Goal: Task Accomplishment & Management: Use online tool/utility

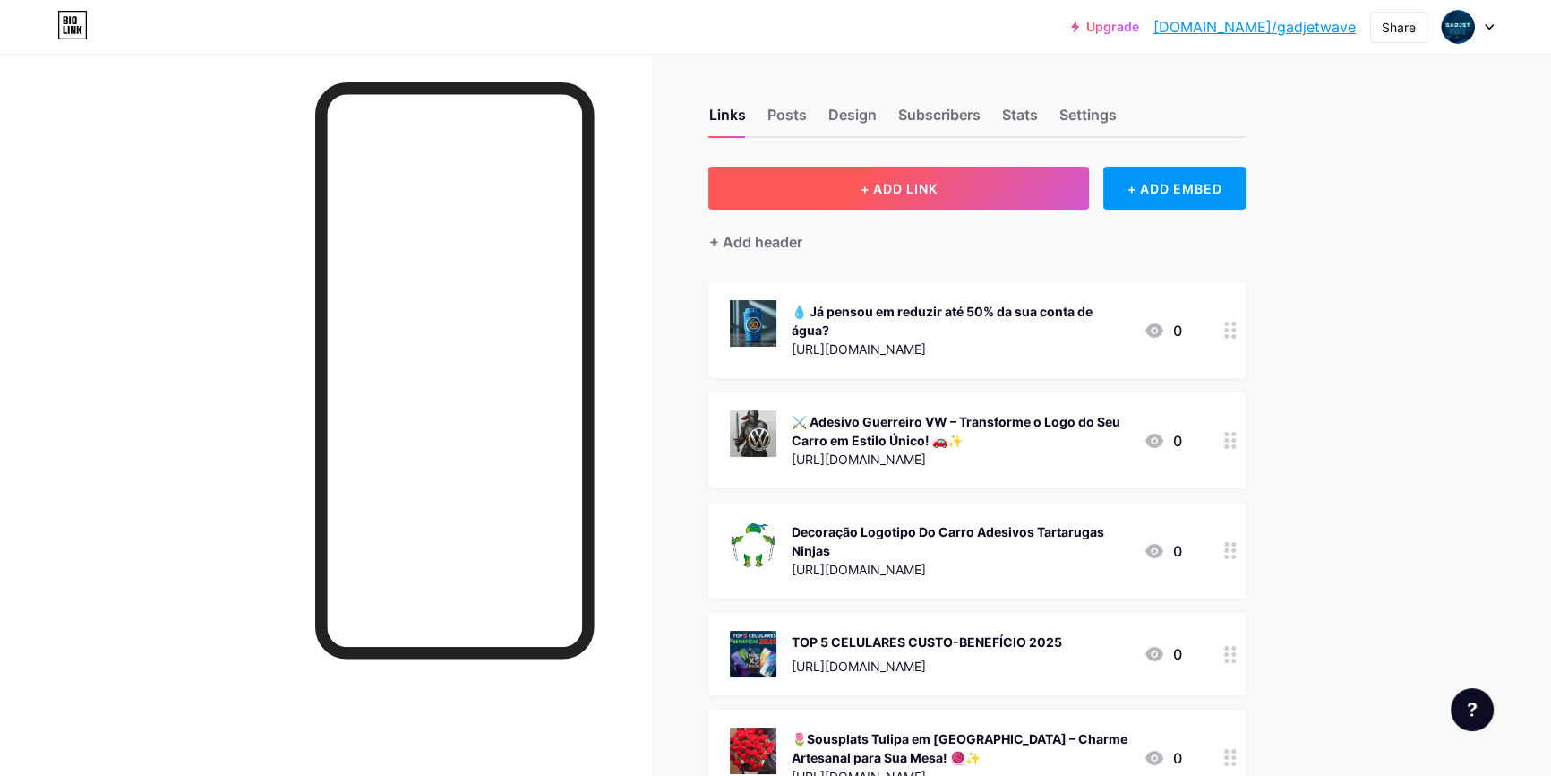
click at [904, 181] on span "+ ADD LINK" at bounding box center [899, 188] width 77 height 15
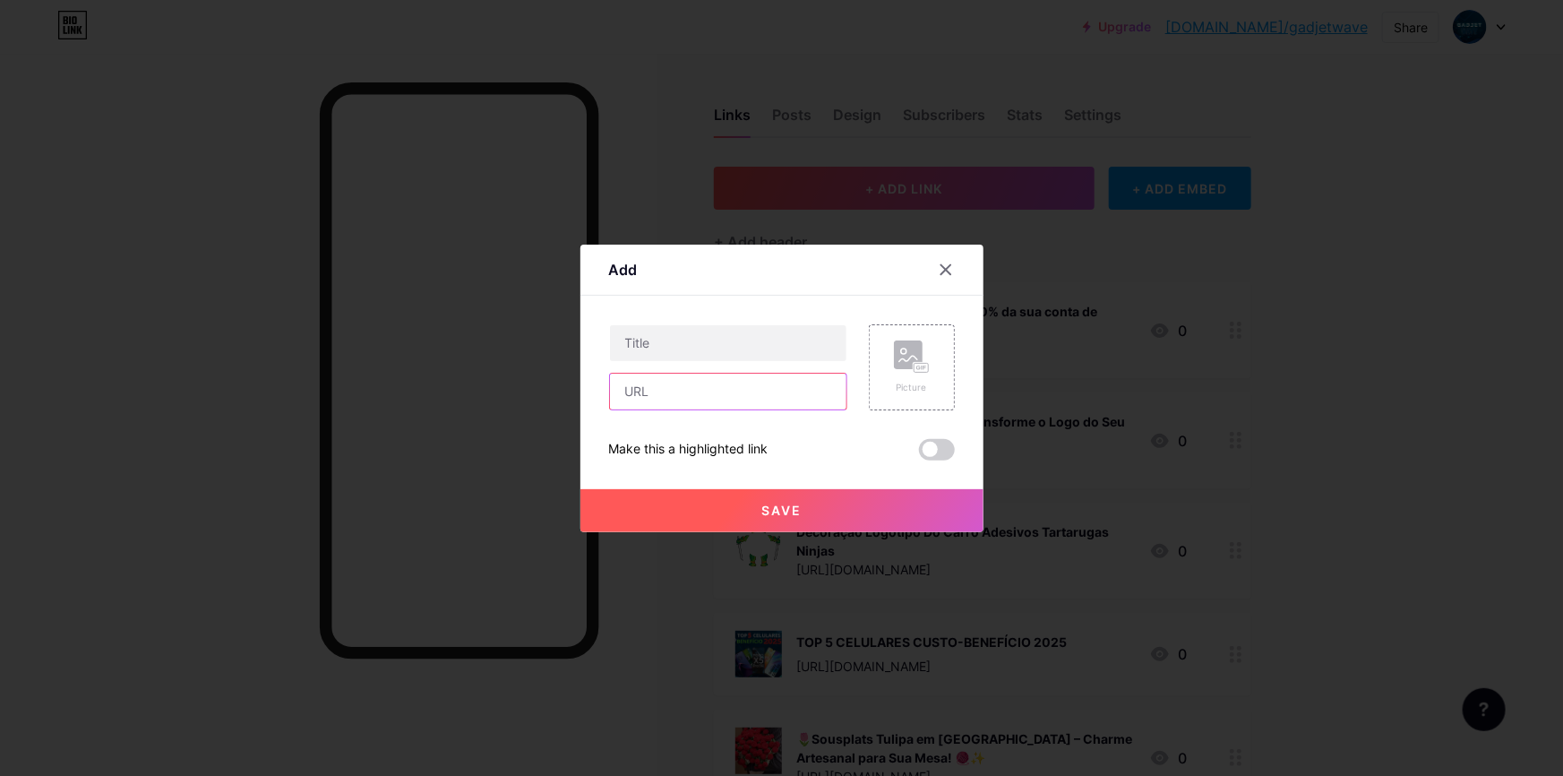
click at [731, 392] on input "text" at bounding box center [728, 391] width 236 height 36
paste input "[URL][DOMAIN_NAME]"
type input "[URL][DOMAIN_NAME]"
click at [673, 328] on input "text" at bounding box center [728, 343] width 236 height 36
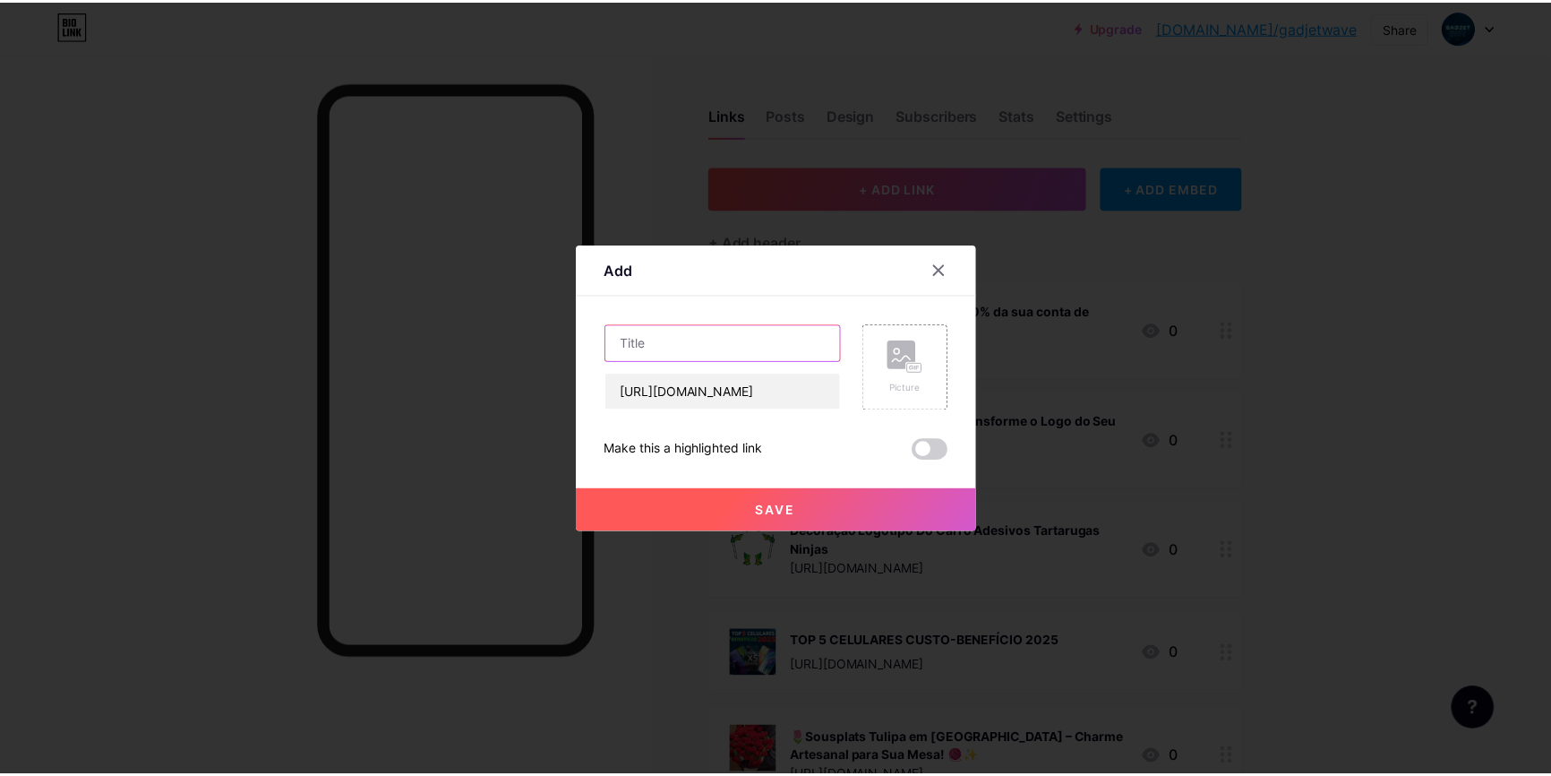
scroll to position [0, 0]
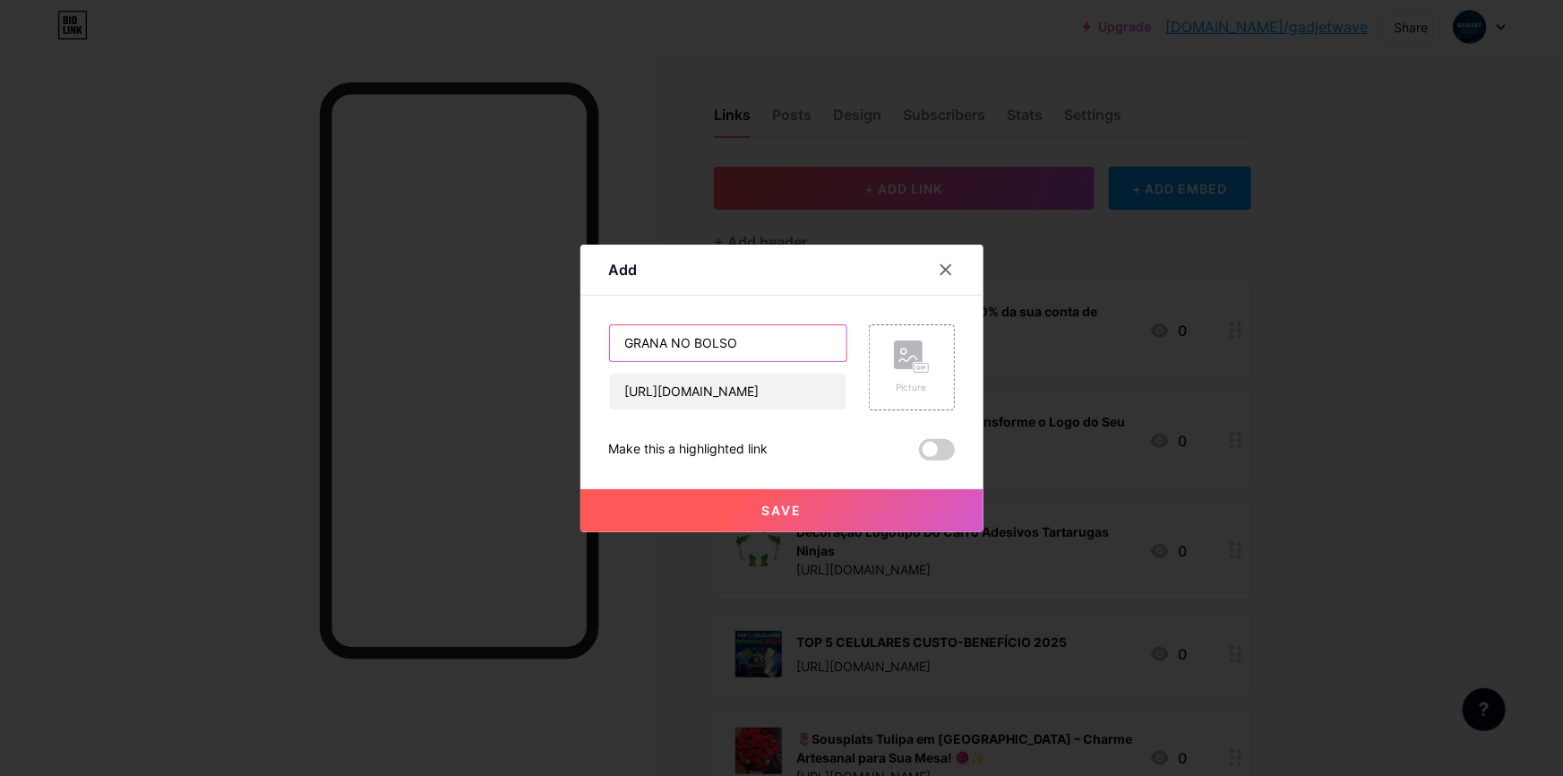
type input "GRANA NO BOLSO"
click at [781, 502] on span "Save" at bounding box center [781, 509] width 40 height 15
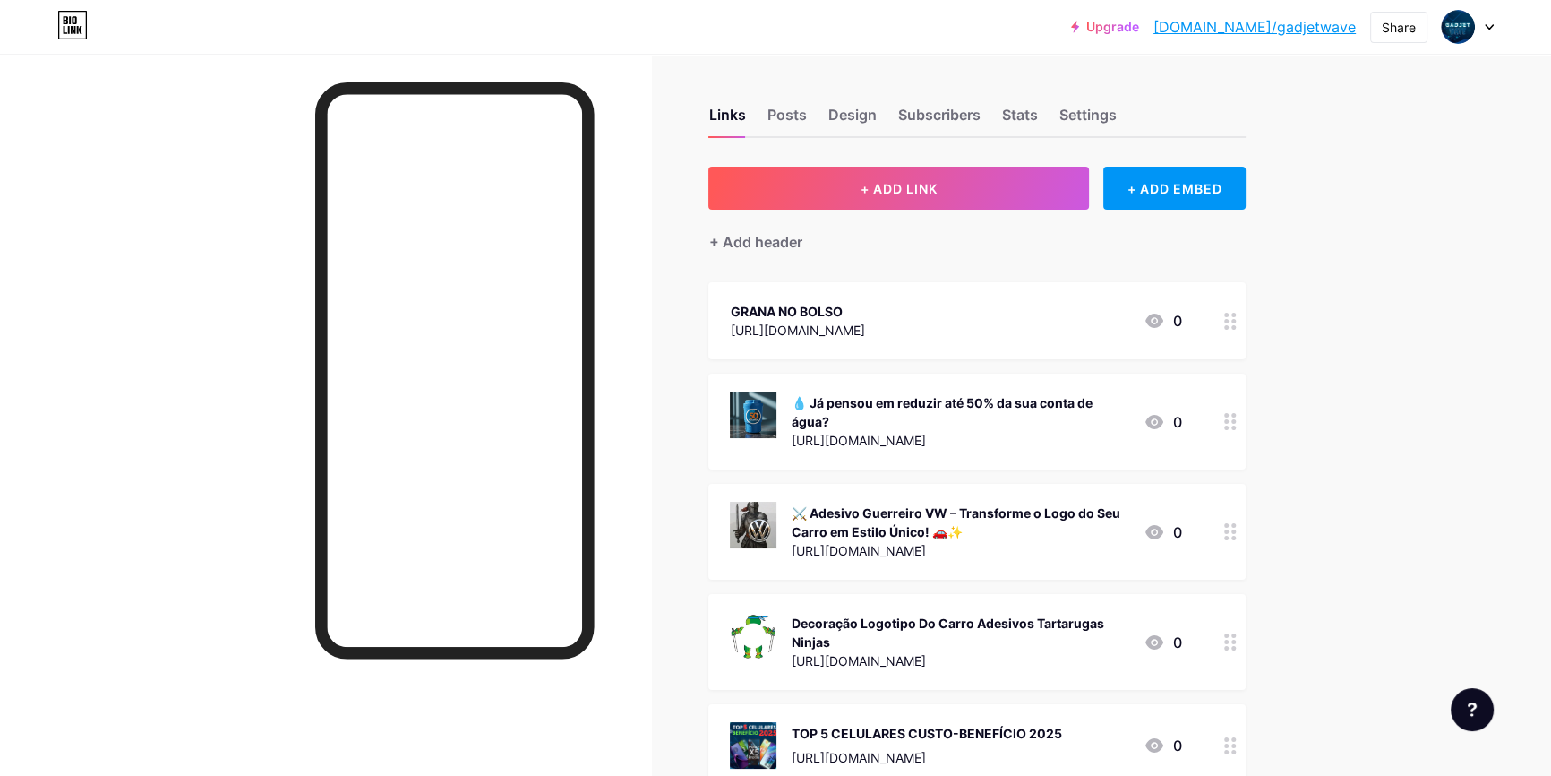
click at [864, 308] on div "GRANA NO BOLSO" at bounding box center [797, 311] width 134 height 19
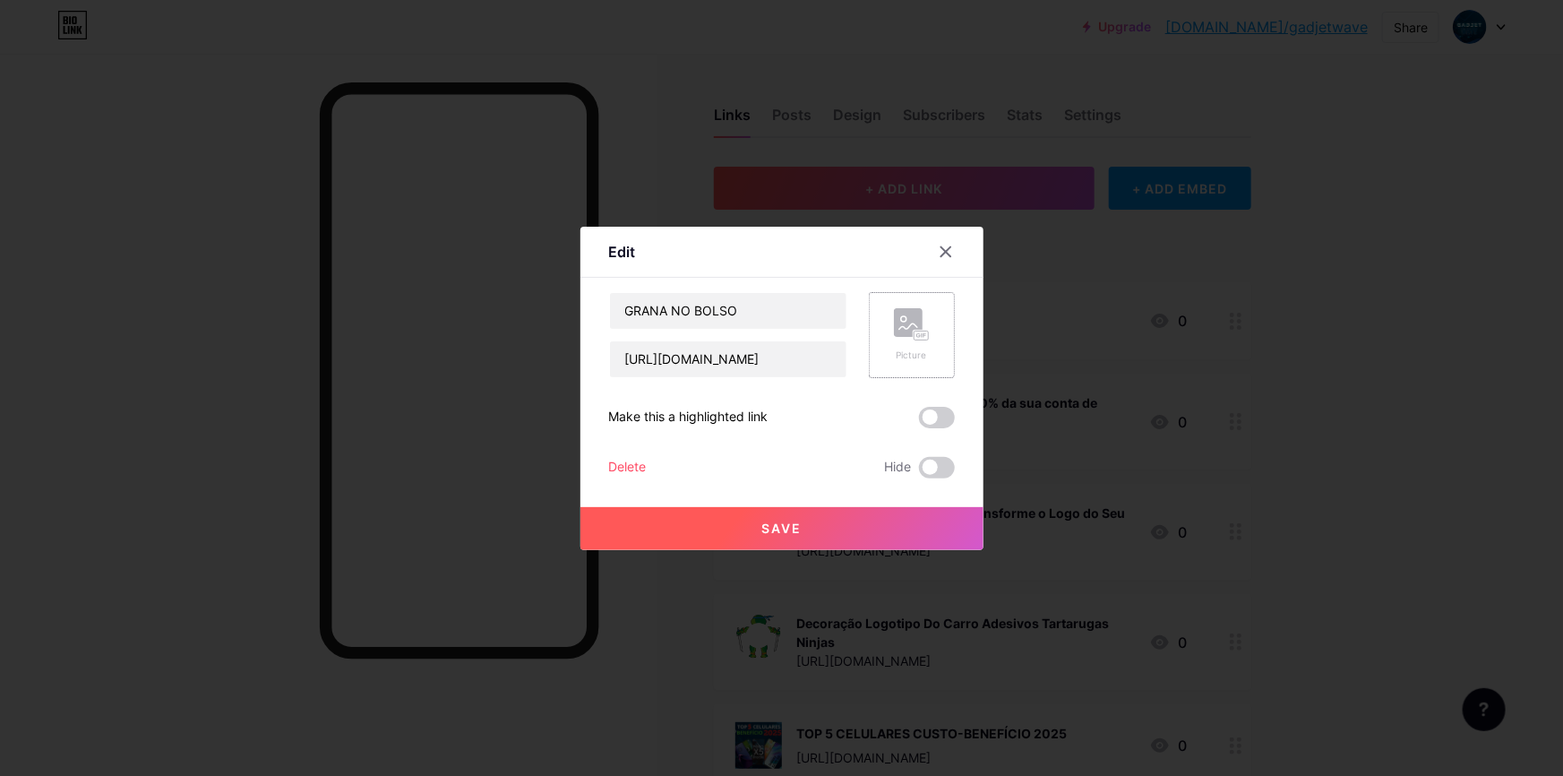
click at [922, 339] on rect at bounding box center [920, 334] width 14 height 9
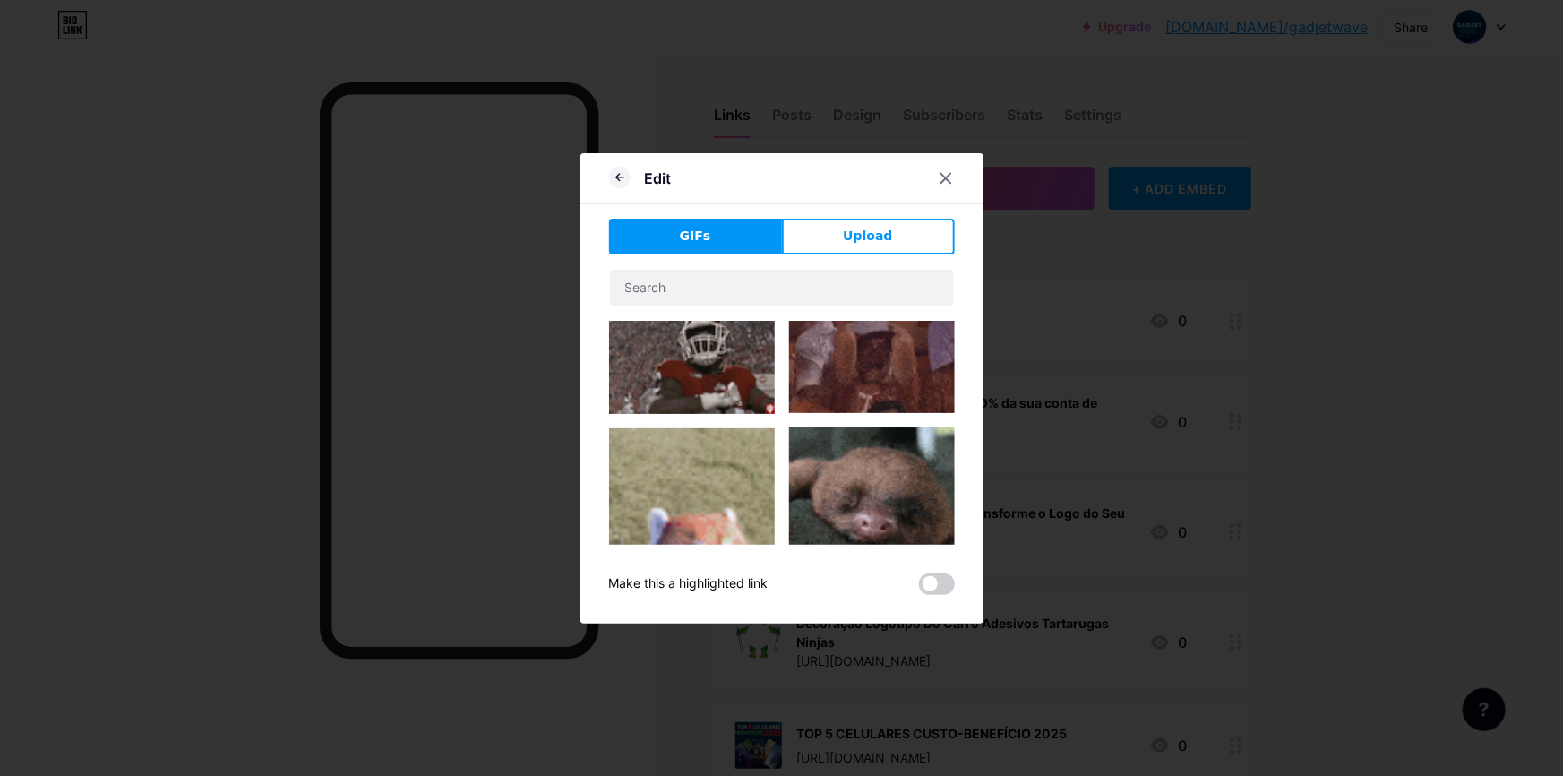
click at [859, 249] on button "Upload" at bounding box center [868, 237] width 173 height 36
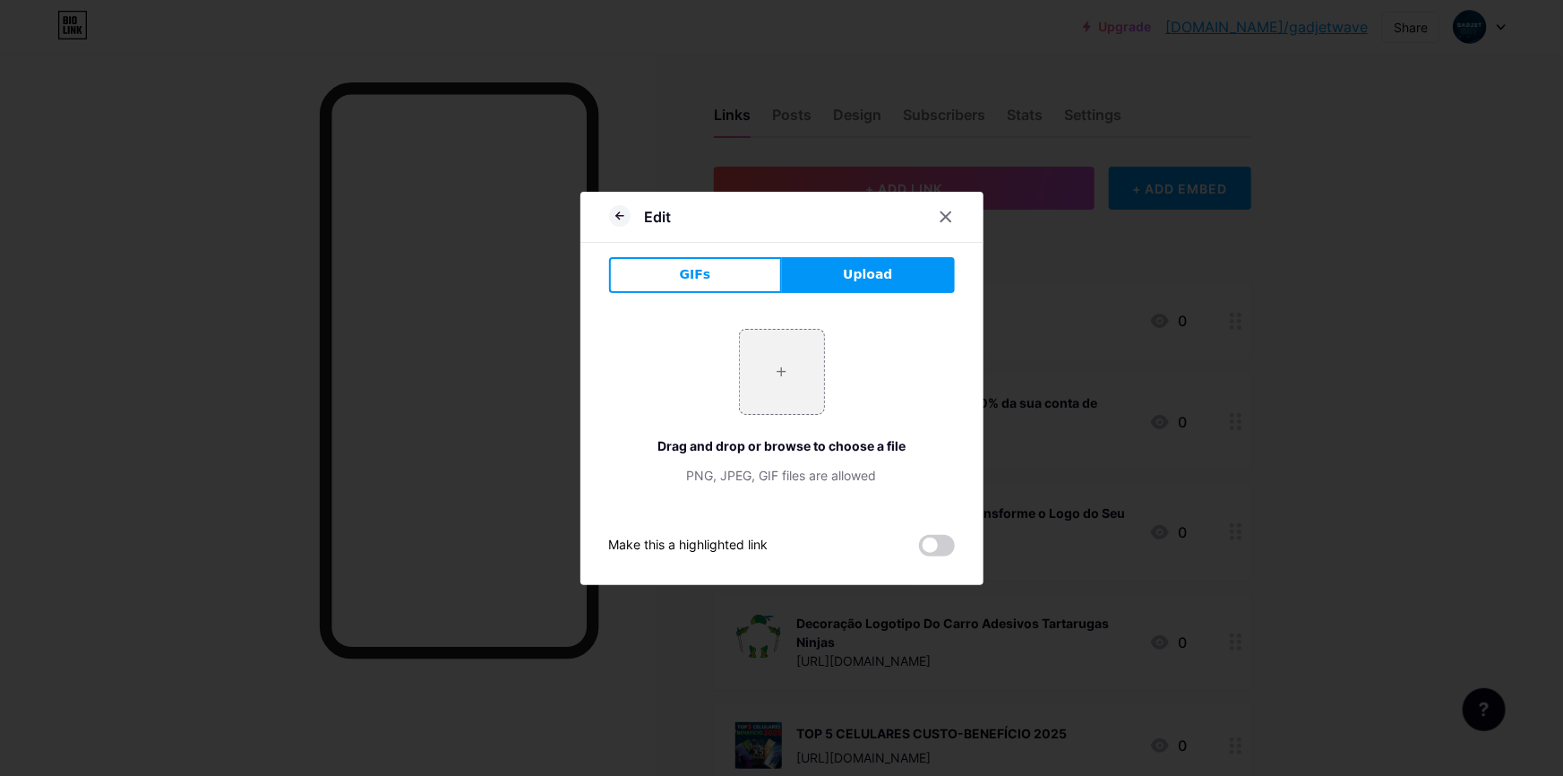
click at [862, 242] on div "Edit" at bounding box center [781, 222] width 403 height 42
click at [788, 347] on input "file" at bounding box center [782, 372] width 84 height 84
type input "C:\fakepath\Grana no bolso.png"
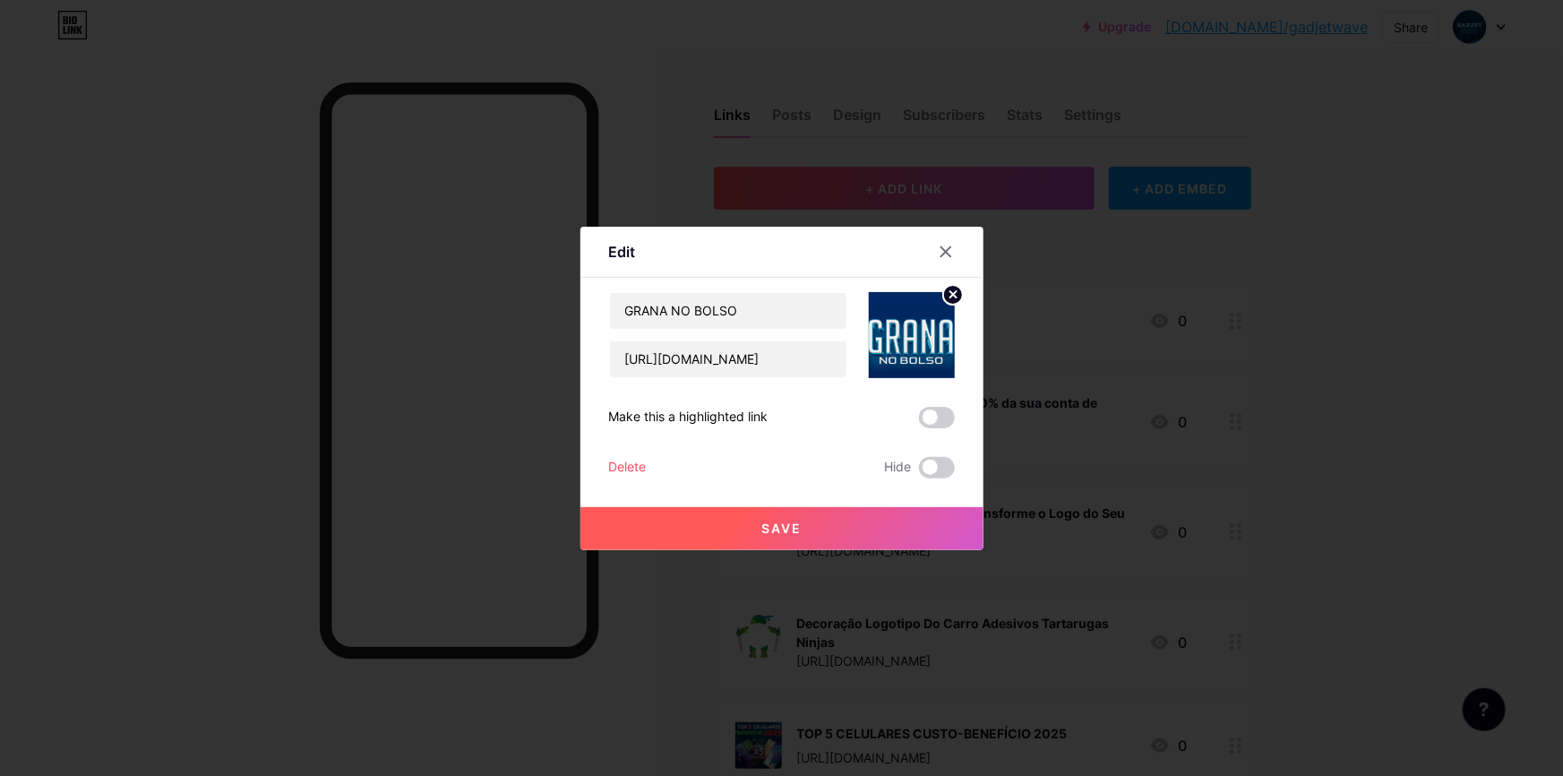
click at [848, 525] on button "Save" at bounding box center [781, 528] width 403 height 43
